Goal: Information Seeking & Learning: Understand process/instructions

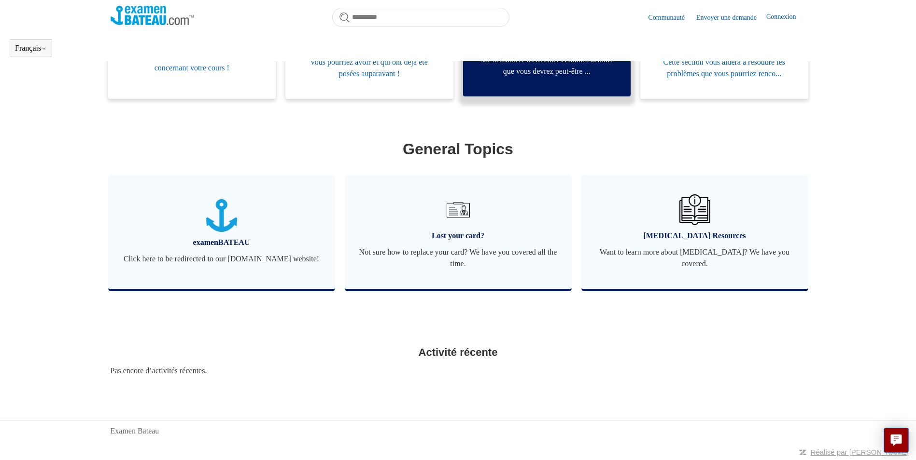
scroll to position [261, 0]
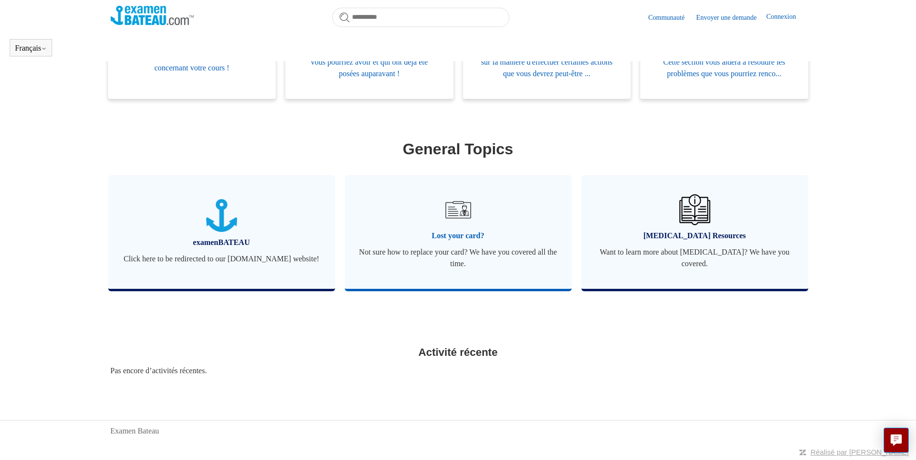
click at [462, 230] on span "Lost your card?" at bounding box center [458, 236] width 198 height 12
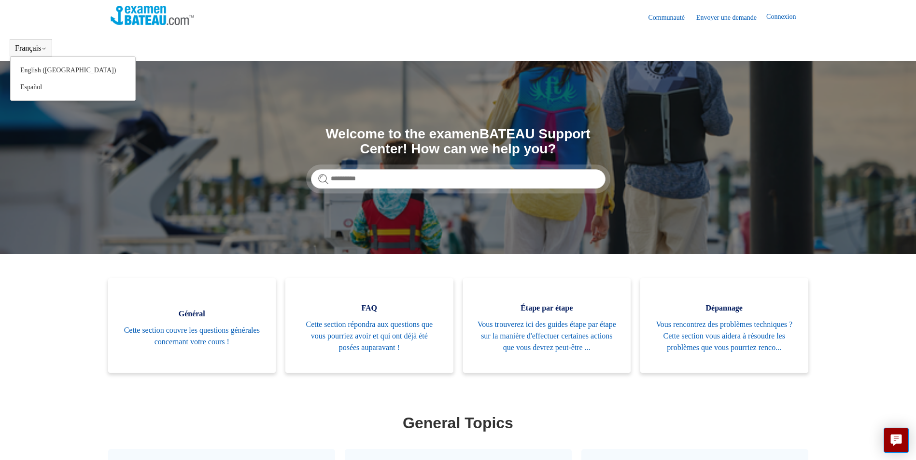
click at [36, 47] on button "Français" at bounding box center [31, 48] width 32 height 9
click at [33, 44] on button "Français" at bounding box center [31, 48] width 32 height 9
